Goal: Communication & Community: Answer question/provide support

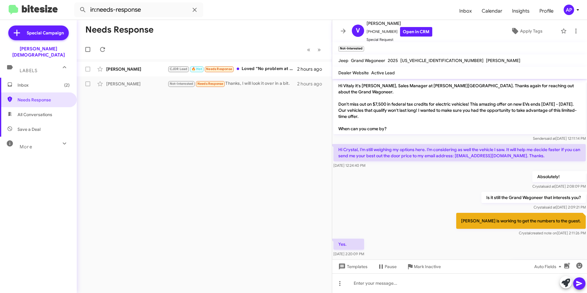
scroll to position [228, 0]
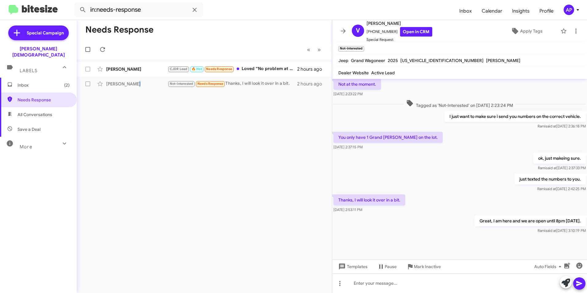
drag, startPoint x: 162, startPoint y: 126, endPoint x: 184, endPoint y: 97, distance: 37.0
click at [162, 127] on div "Needs Response « Previous » Next Marisol Green CJDR Lead 🔥 Hot Needs Response L…" at bounding box center [204, 156] width 255 height 273
click at [180, 83] on span "Not-Interested" at bounding box center [182, 84] width 24 height 4
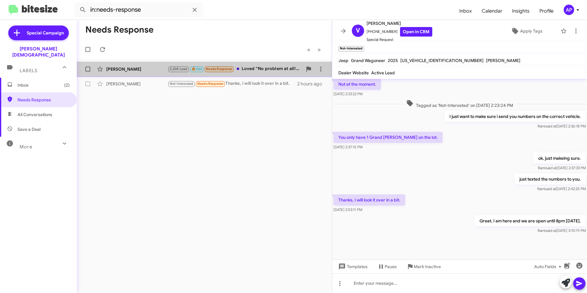
click at [112, 68] on div "[PERSON_NAME]" at bounding box center [136, 69] width 61 height 6
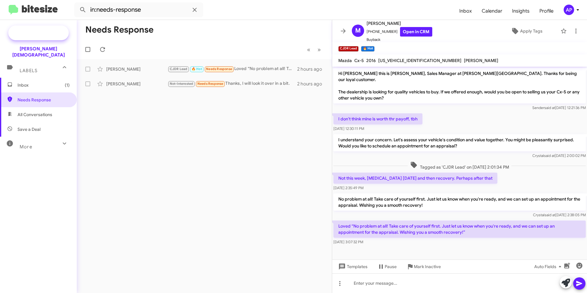
click at [36, 33] on span "Special Campaign" at bounding box center [45, 33] width 37 height 6
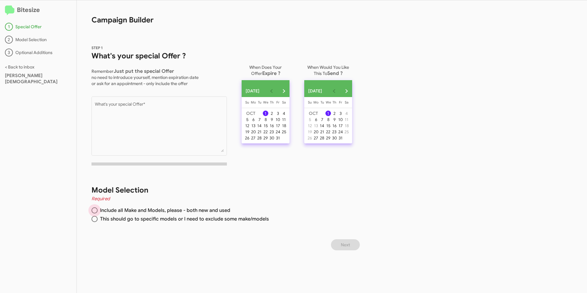
click at [307, 209] on label "Include all Make and Models, please - both new and used" at bounding box center [220, 210] width 256 height 6
click at [98, 209] on input "Include all Make and Models, please - both new and used" at bounding box center [95, 210] width 6 height 6
radio input "true"
drag, startPoint x: 438, startPoint y: 102, endPoint x: 444, endPoint y: 102, distance: 5.5
click at [444, 102] on div "Bitesize 1 Special Offer 2 Model Selection 3 Optional Additions < Back to inbox…" at bounding box center [293, 146] width 587 height 293
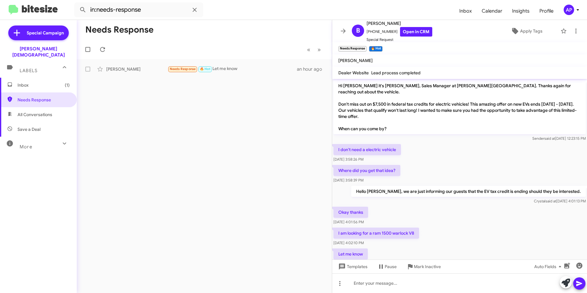
drag, startPoint x: 170, startPoint y: 116, endPoint x: 168, endPoint y: 111, distance: 5.2
click at [170, 115] on div "Needs Response « Previous » Next [PERSON_NAME] Needs Response 🔥 Hot Let me know…" at bounding box center [204, 156] width 255 height 273
click at [86, 68] on span at bounding box center [87, 69] width 5 height 5
click at [88, 72] on input "checkbox" at bounding box center [88, 72] width 0 height 0
checkbox input "true"
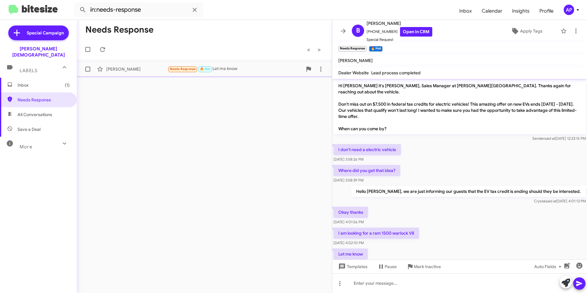
checkbox input "true"
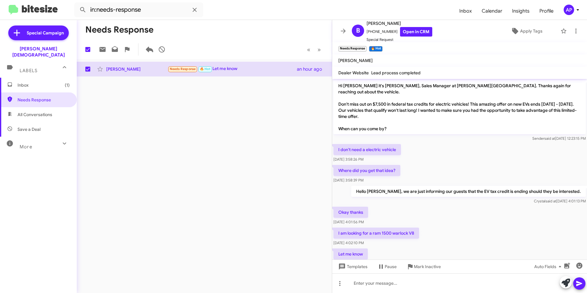
click at [211, 115] on div "Needs Response 1 « Previous » Next [PERSON_NAME] Needs Response 🔥 Hot Let me kn…" at bounding box center [204, 156] width 255 height 273
click at [22, 82] on span "Inbox (1)" at bounding box center [44, 85] width 52 height 6
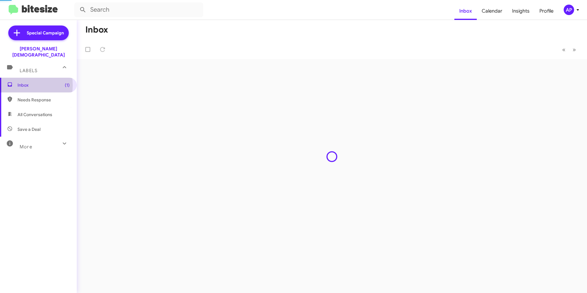
drag, startPoint x: 233, startPoint y: 125, endPoint x: 230, endPoint y: 129, distance: 5.3
click at [233, 126] on div "Inbox « Previous » Next" at bounding box center [332, 156] width 511 height 273
